Goal: Check status

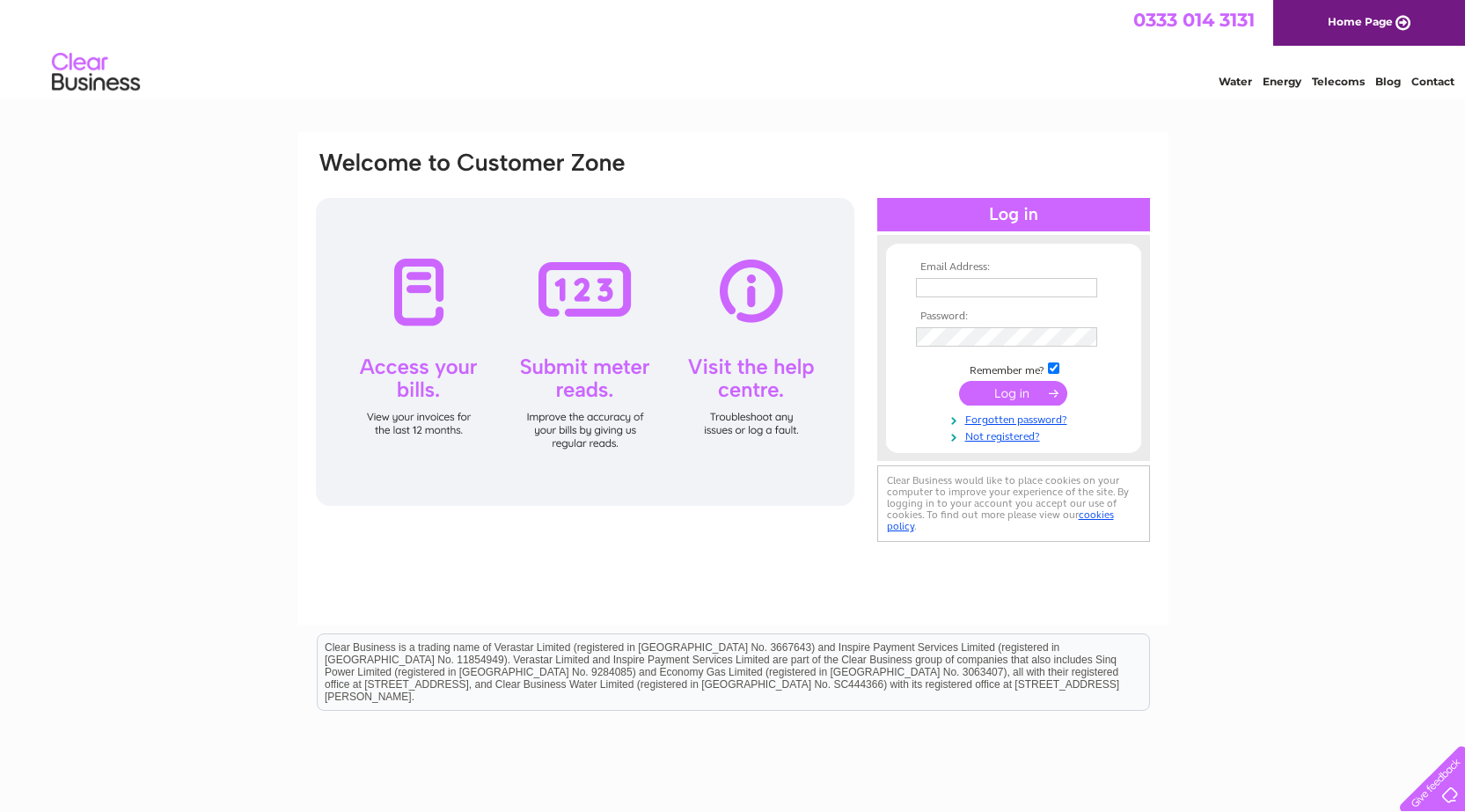
click at [967, 284] on input "text" at bounding box center [1006, 288] width 181 height 19
type input "E"
type input "[EMAIL_ADDRESS][DOMAIN_NAME]"
click at [1030, 389] on input "submit" at bounding box center [1013, 395] width 108 height 25
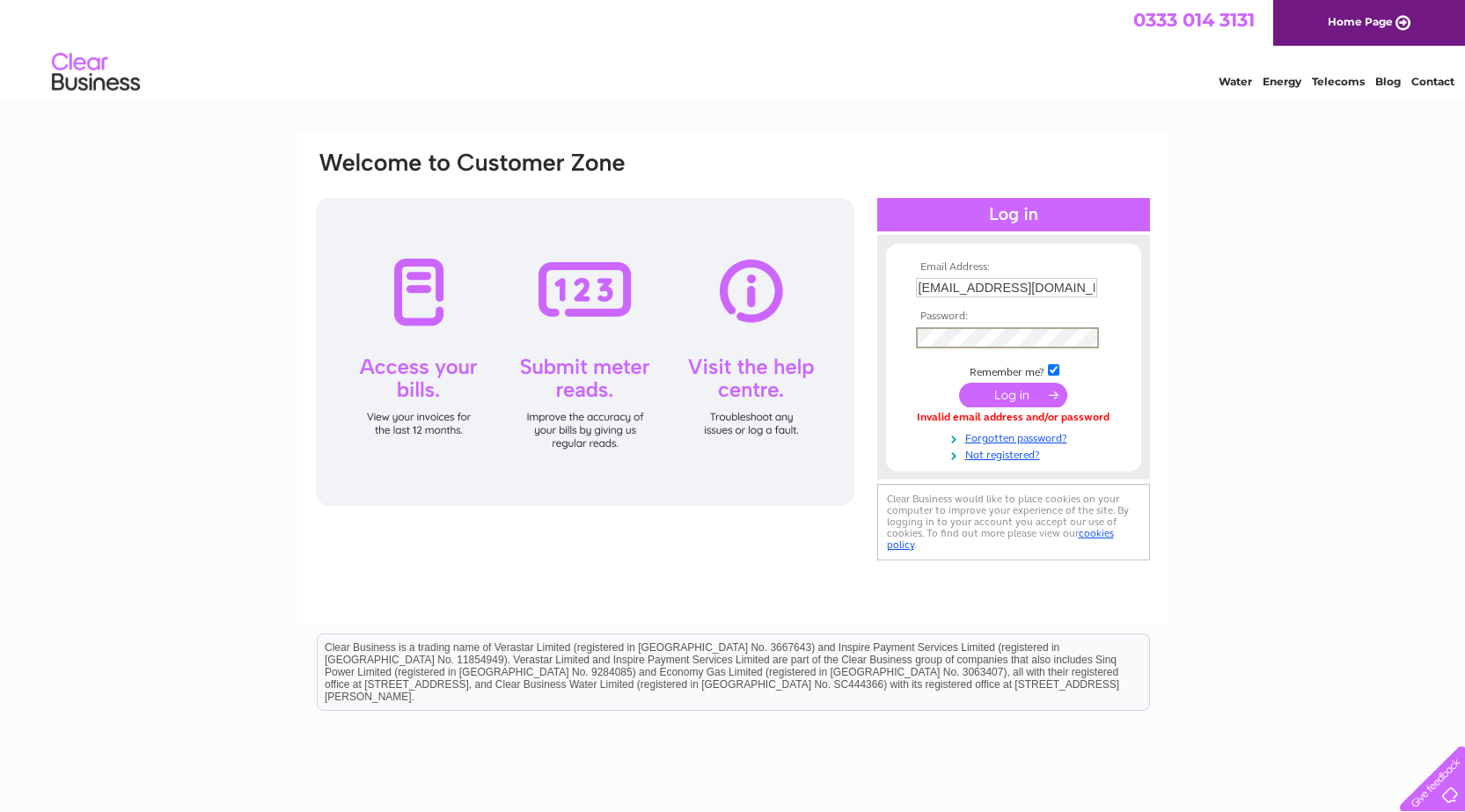
click at [1010, 397] on input "submit" at bounding box center [1013, 395] width 108 height 25
click at [1008, 394] on input "submit" at bounding box center [1013, 393] width 108 height 25
click at [1013, 391] on input "submit" at bounding box center [1013, 393] width 108 height 25
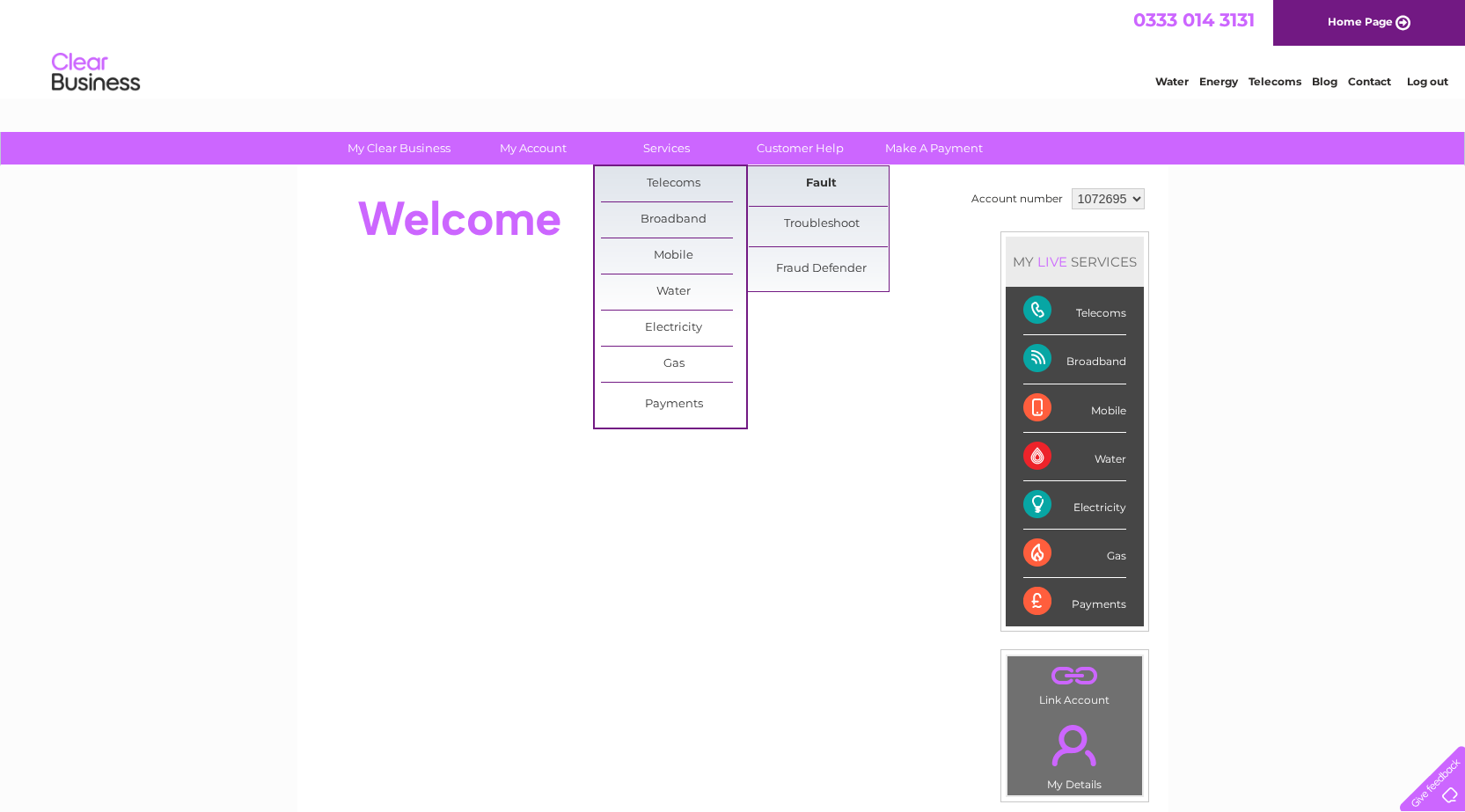
click at [841, 178] on link "Fault" at bounding box center [821, 183] width 145 height 35
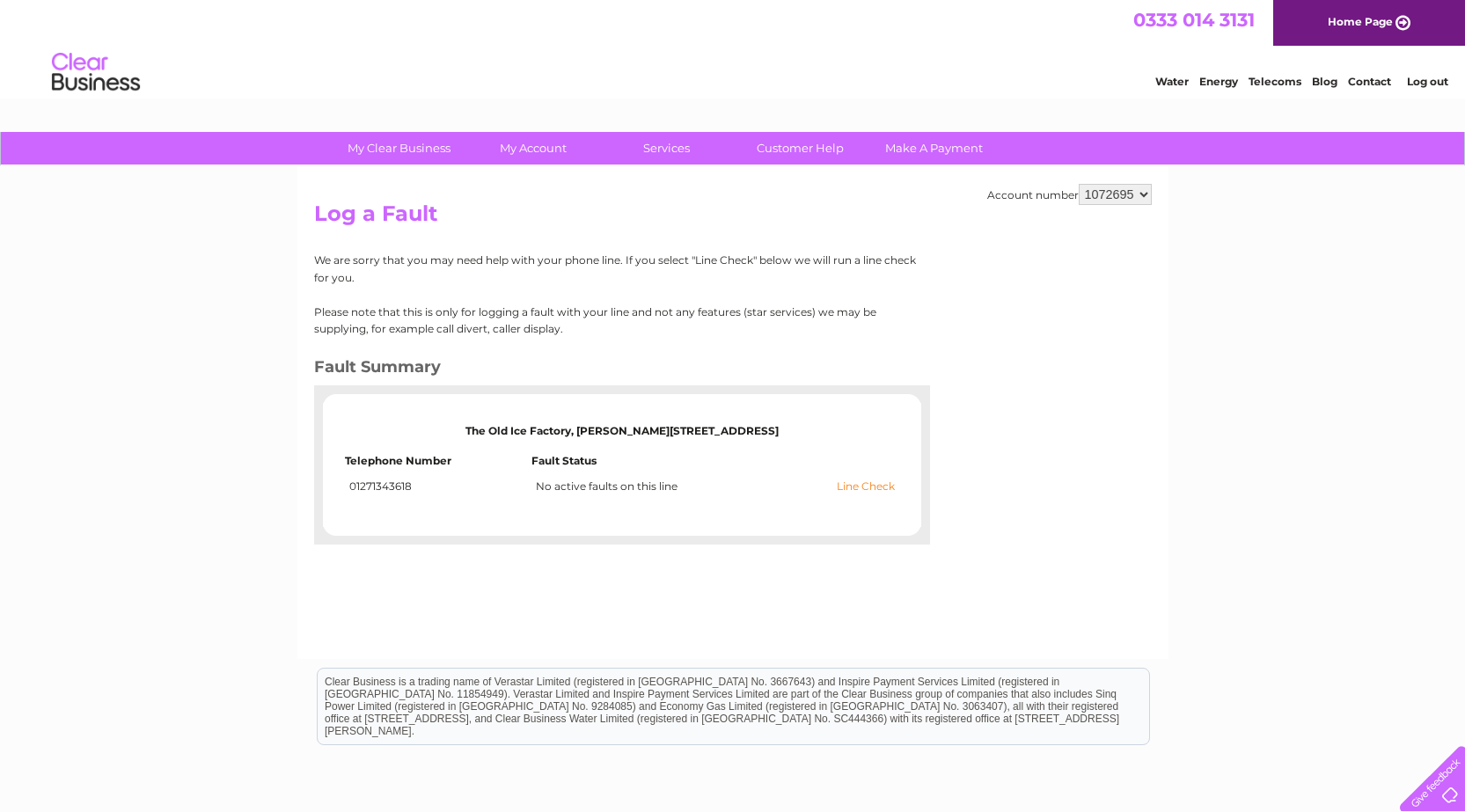
drag, startPoint x: 884, startPoint y: 478, endPoint x: 870, endPoint y: 490, distance: 18.4
click at [882, 479] on td "Line Check No active faults on this line" at bounding box center [714, 486] width 367 height 21
click at [871, 488] on link "Line Check" at bounding box center [865, 486] width 58 height 12
click at [875, 482] on link "Line Check" at bounding box center [865, 486] width 58 height 12
click at [1374, 81] on link "Contact" at bounding box center [1368, 82] width 43 height 13
